Goal: Task Accomplishment & Management: Manage account settings

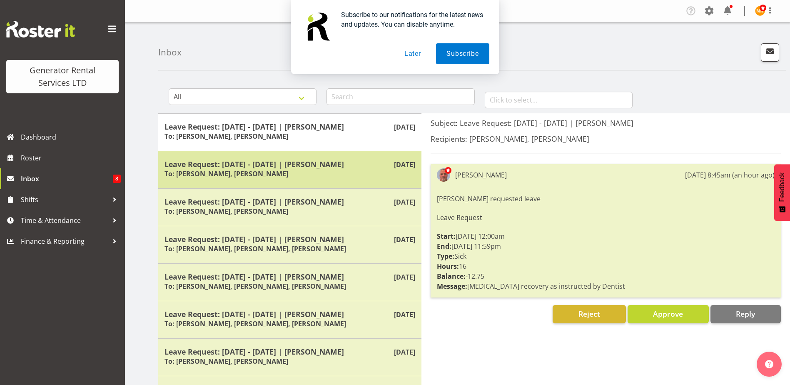
click at [344, 169] on div "Leave Request: [DATE] - [DATE] | [PERSON_NAME] To: [PERSON_NAME], [PERSON_NAME]" at bounding box center [289, 169] width 251 height 20
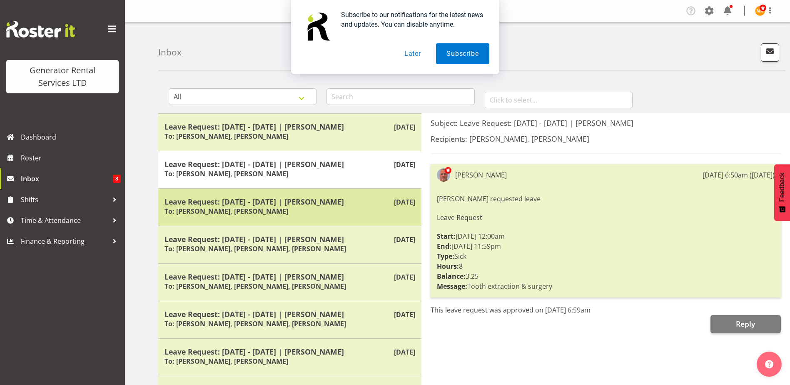
click at [344, 217] on div "[DATE] Leave Request: [DATE] - [DATE] | [PERSON_NAME] To: [PERSON_NAME], [PERSO…" at bounding box center [289, 206] width 263 height 37
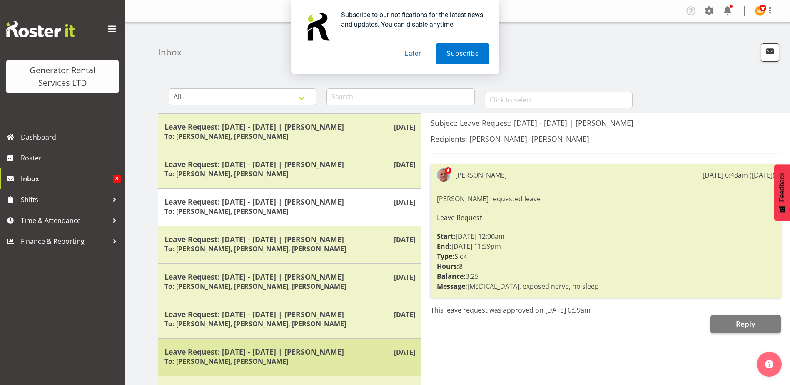
click at [364, 365] on div "Leave Request: [DATE] - [DATE] | [PERSON_NAME] To: [PERSON_NAME], [PERSON_NAME]" at bounding box center [289, 357] width 251 height 20
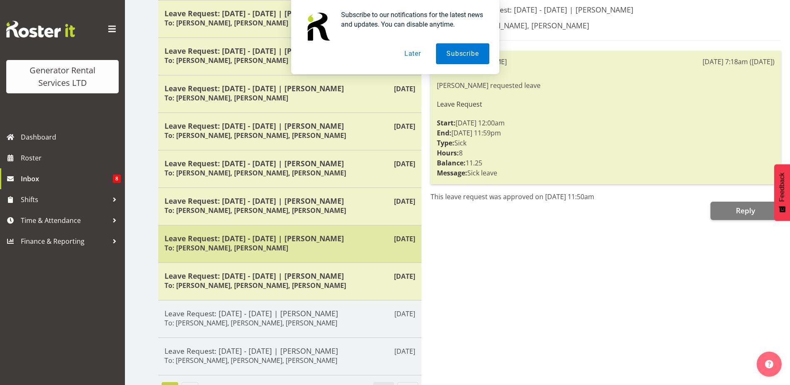
scroll to position [137, 0]
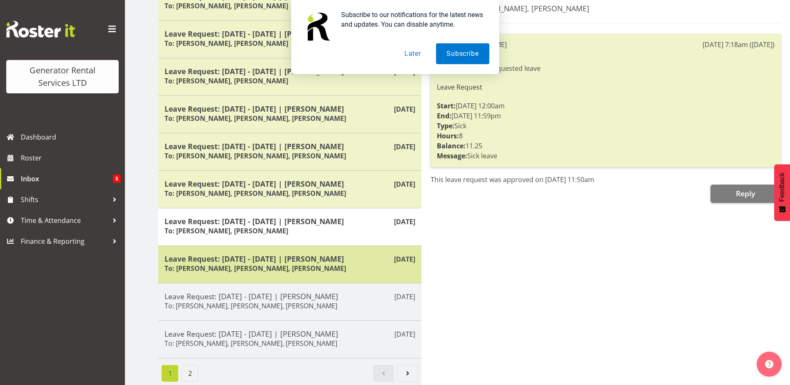
click at [355, 256] on h5 "Leave Request: [DATE] - [DATE] | [PERSON_NAME]" at bounding box center [289, 258] width 251 height 9
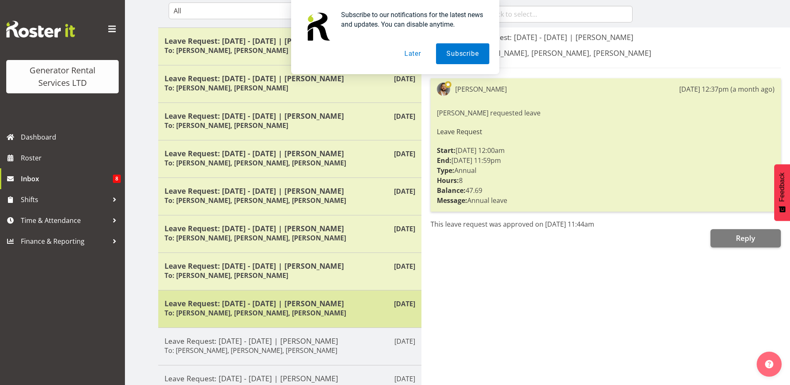
scroll to position [0, 0]
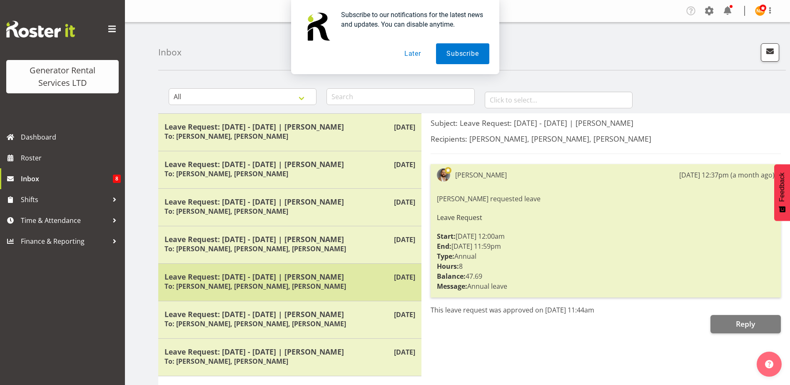
click at [352, 281] on h5 "Leave Request: [DATE] - [DATE] | [PERSON_NAME]" at bounding box center [289, 276] width 251 height 9
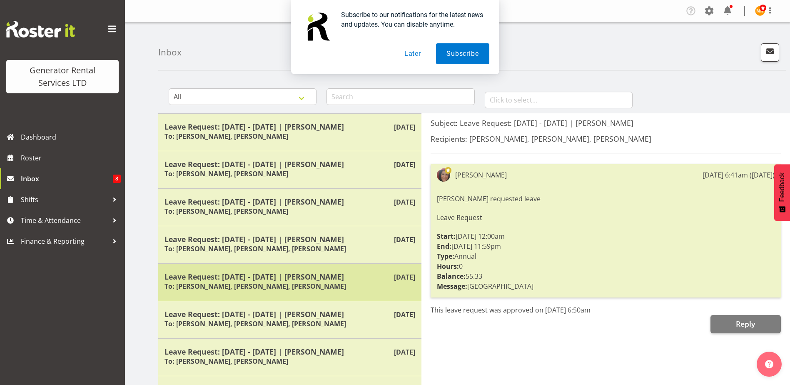
click at [351, 291] on div "Leave Request: [DATE] - [DATE] | [PERSON_NAME] To: [PERSON_NAME], [PERSON_NAME]…" at bounding box center [289, 282] width 251 height 20
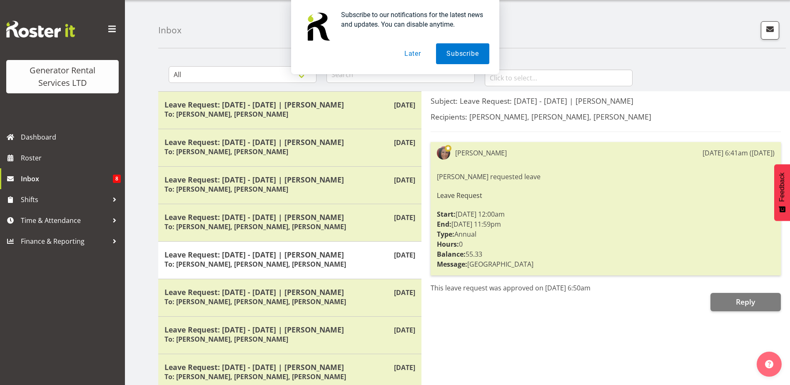
scroll to position [42, 0]
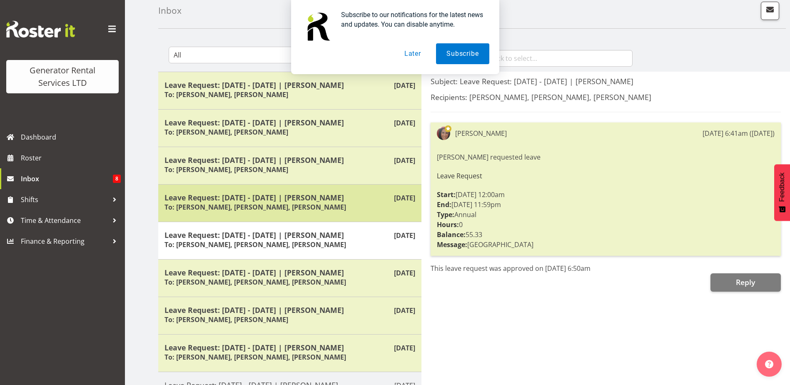
click at [354, 207] on div "Leave Request: [DATE] - [DATE] | [PERSON_NAME] To: [PERSON_NAME], [PERSON_NAME]…" at bounding box center [289, 203] width 251 height 20
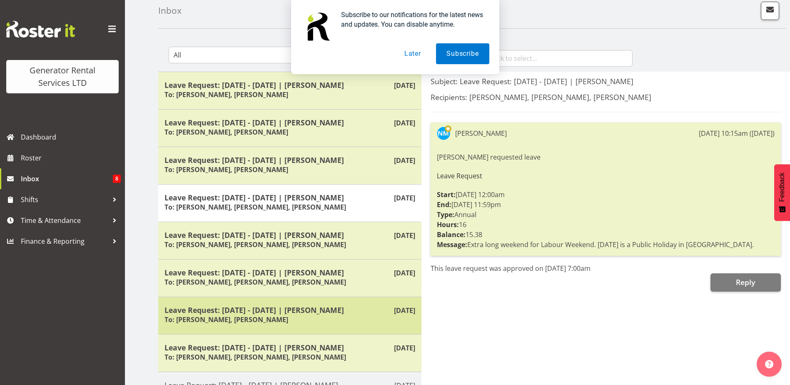
click at [348, 323] on div "Leave Request: [DATE] - [DATE] | [PERSON_NAME] To: [PERSON_NAME], [PERSON_NAME]" at bounding box center [289, 315] width 251 height 20
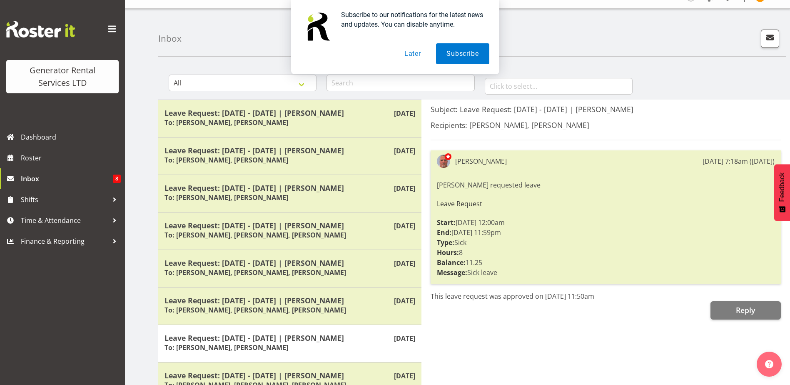
scroll to position [0, 0]
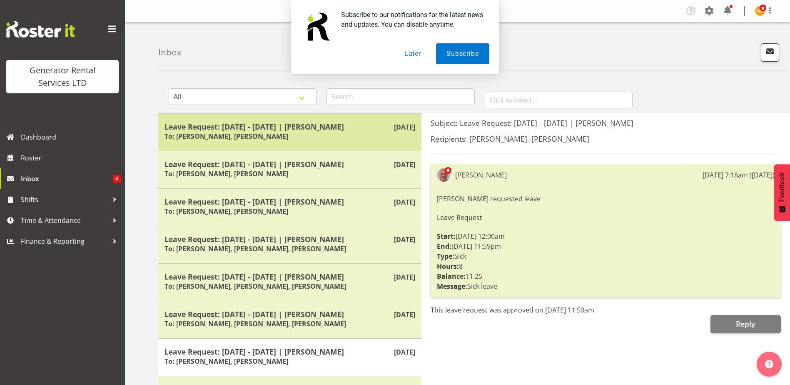
click at [302, 134] on div "Leave Request: [DATE] - [DATE] | [PERSON_NAME] To: [PERSON_NAME], [PERSON_NAME]" at bounding box center [289, 132] width 251 height 20
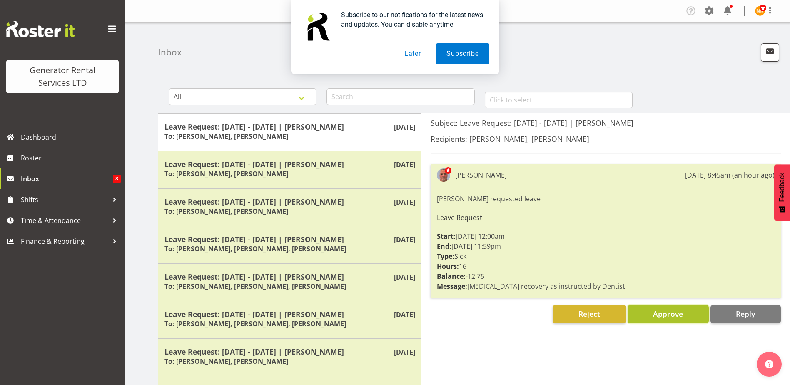
click at [650, 315] on button "Approve" at bounding box center [667, 314] width 81 height 18
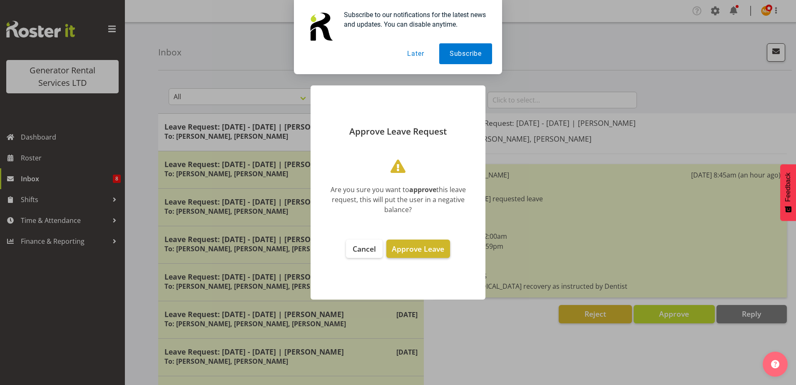
click at [405, 252] on span "Approve Leave" at bounding box center [418, 249] width 52 height 10
